Goal: Book appointment/travel/reservation

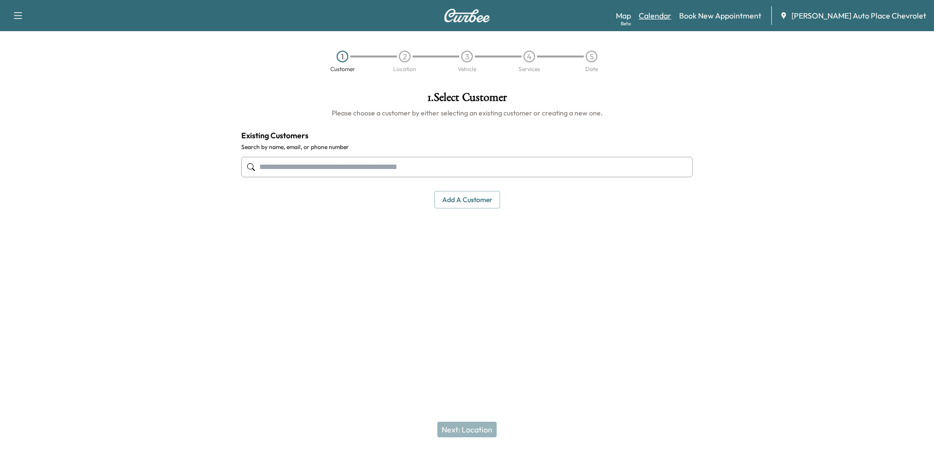
click at [672, 16] on link "Calendar" at bounding box center [655, 16] width 33 height 12
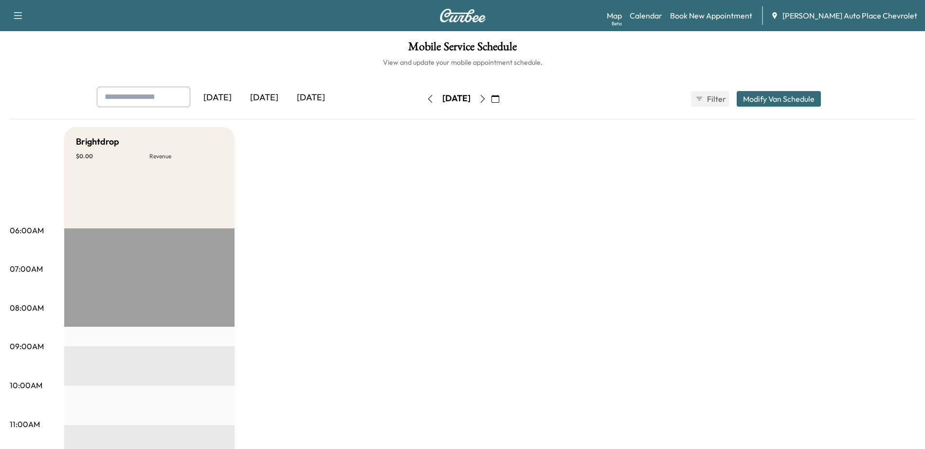
click at [487, 98] on icon "button" at bounding box center [483, 99] width 8 height 8
click at [487, 100] on icon "button" at bounding box center [483, 98] width 8 height 8
